Goal: Task Accomplishment & Management: Use online tool/utility

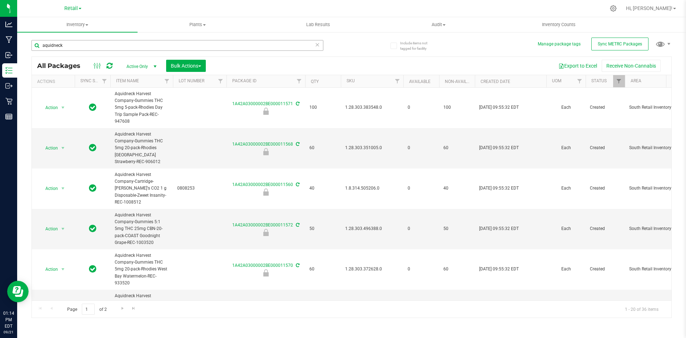
drag, startPoint x: 0, startPoint y: 0, endPoint x: 105, endPoint y: 43, distance: 113.7
click at [105, 43] on input "aquidneck" at bounding box center [177, 45] width 292 height 11
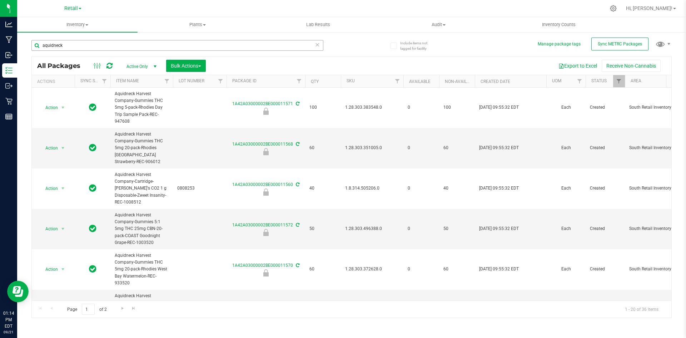
click at [105, 43] on input "aquidneck" at bounding box center [177, 45] width 292 height 11
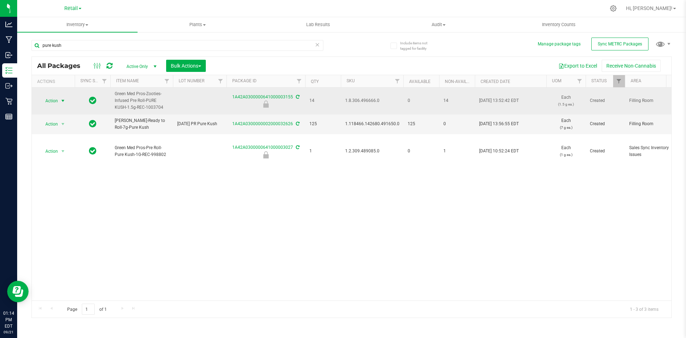
type input "pure kush"
click at [63, 97] on span "select" at bounding box center [63, 101] width 9 height 10
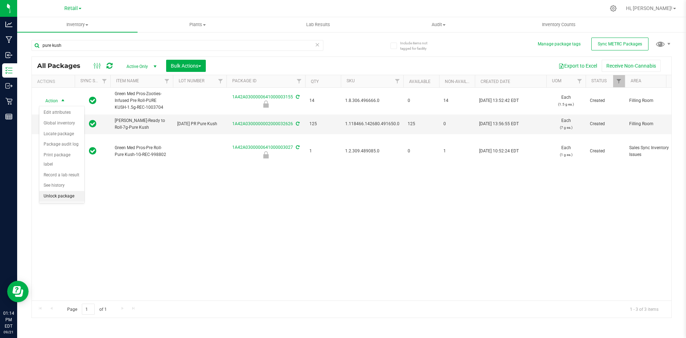
click at [64, 191] on li "Unlock package" at bounding box center [61, 196] width 45 height 11
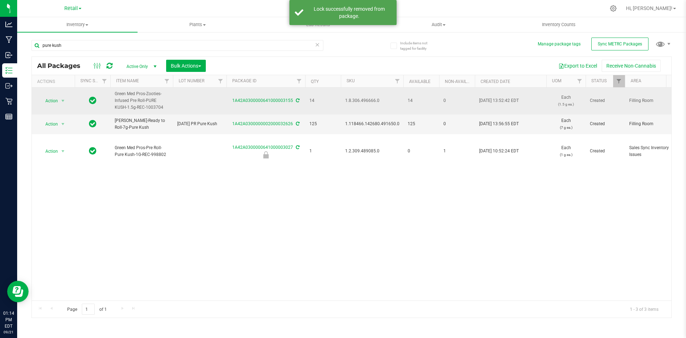
click at [360, 96] on td "1.8.306.496666.0" at bounding box center [372, 101] width 63 height 27
click at [355, 100] on span "1.8.306.496666.0" at bounding box center [372, 100] width 54 height 7
copy span "1.8.306.496666.0"
